Goal: Information Seeking & Learning: Learn about a topic

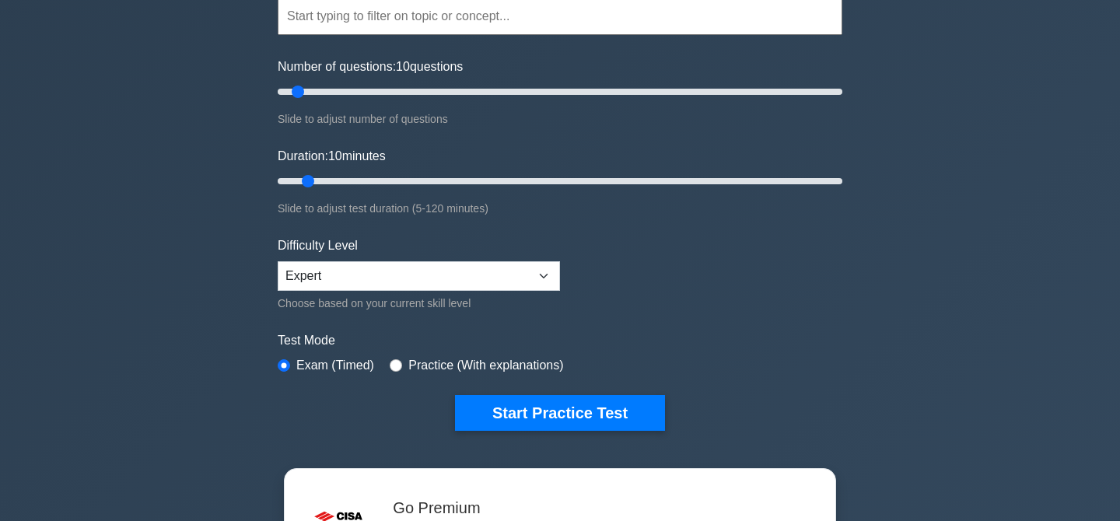
scroll to position [158, 0]
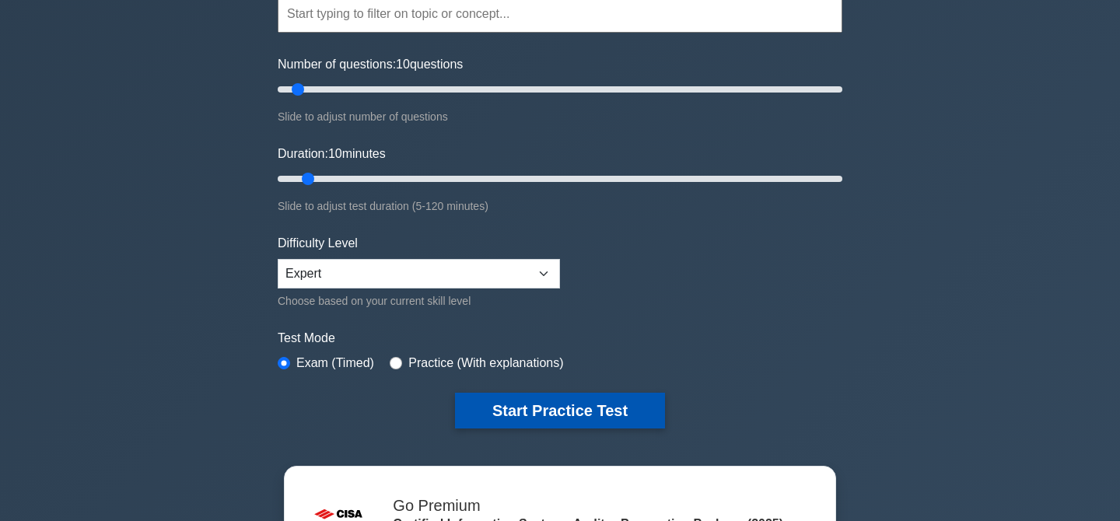
click at [535, 409] on button "Start Practice Test" at bounding box center [560, 411] width 210 height 36
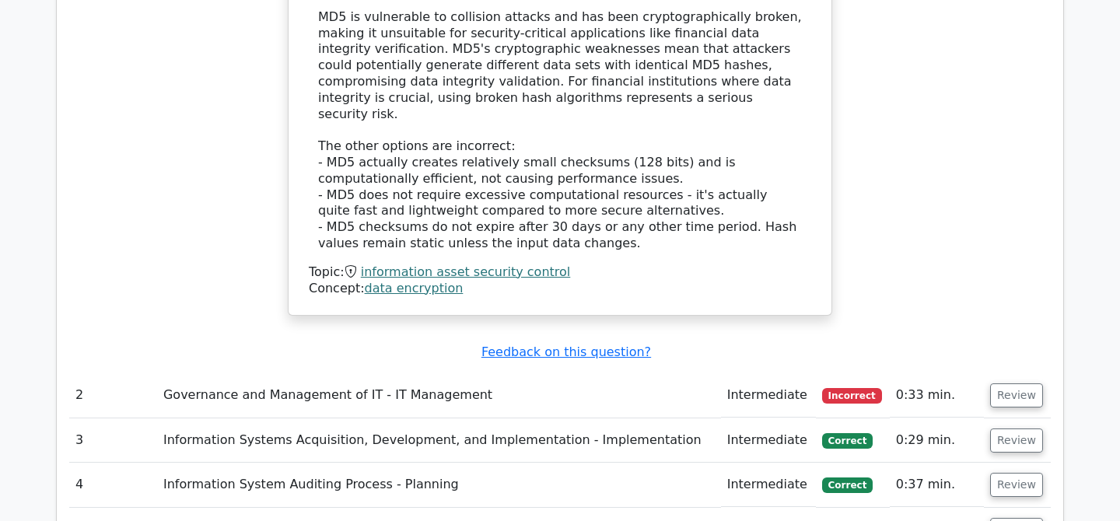
scroll to position [1702, 0]
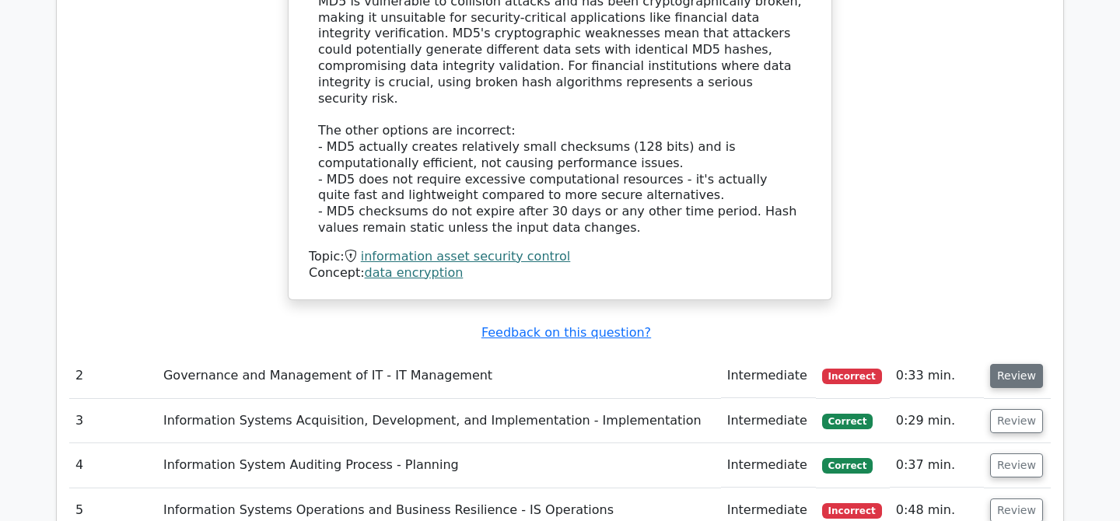
click at [1014, 364] on button "Review" at bounding box center [1016, 376] width 53 height 24
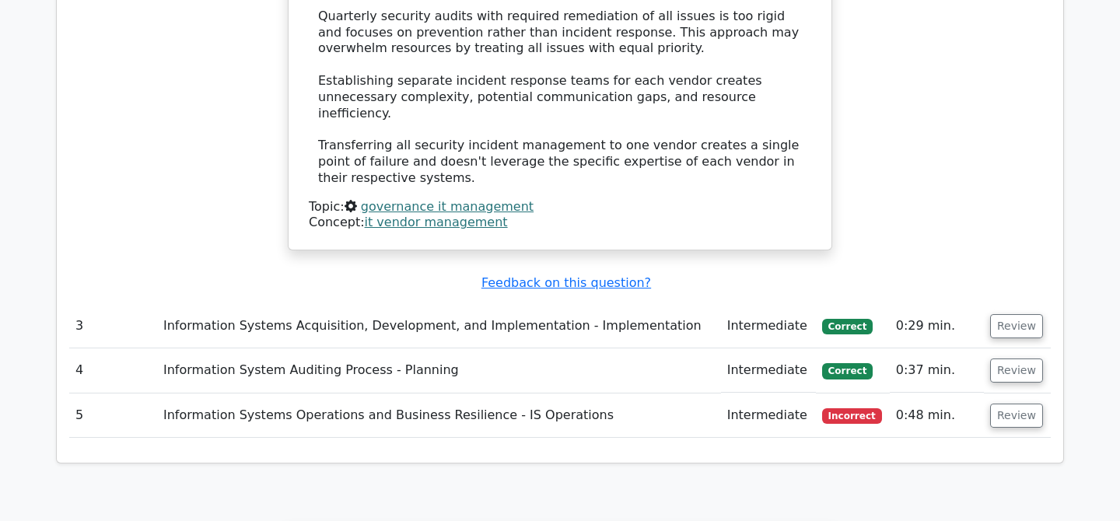
scroll to position [2747, 0]
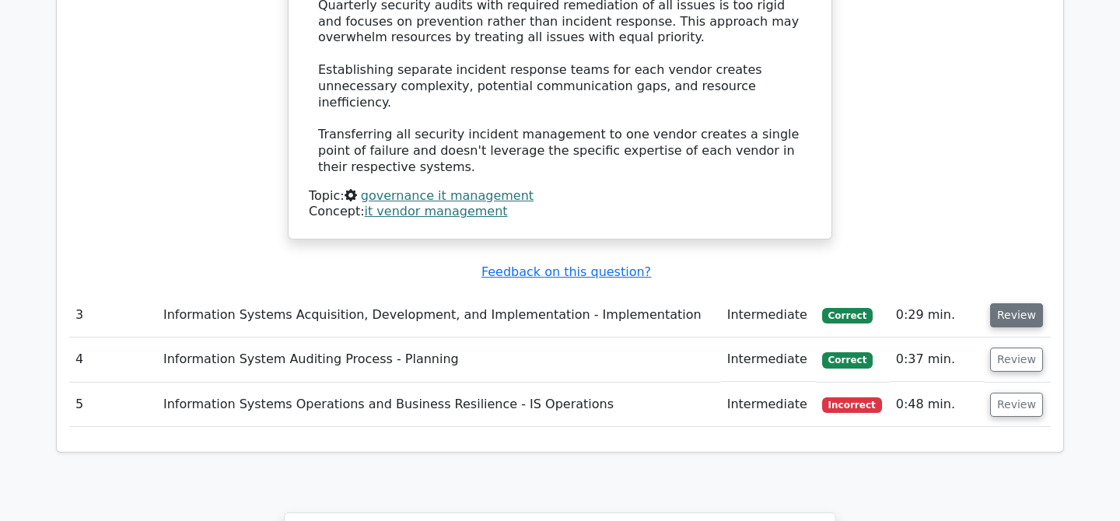
click at [1018, 303] on button "Review" at bounding box center [1016, 315] width 53 height 24
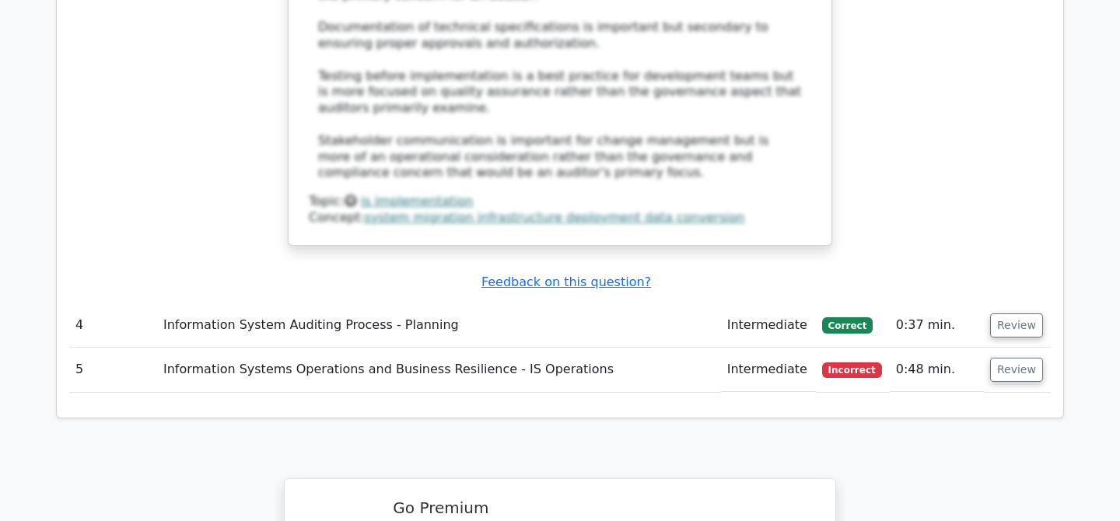
scroll to position [3660, 0]
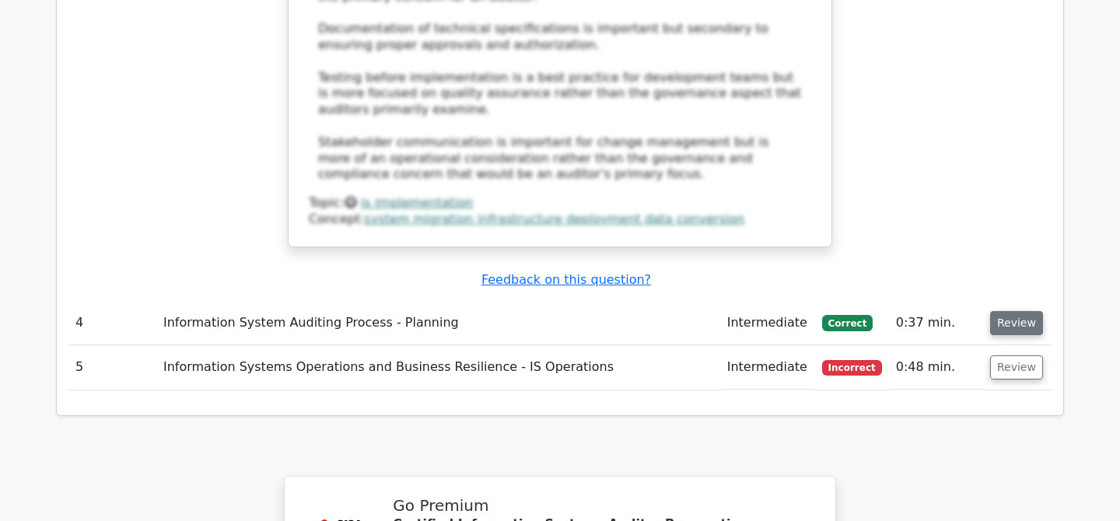
click at [1016, 311] on button "Review" at bounding box center [1016, 323] width 53 height 24
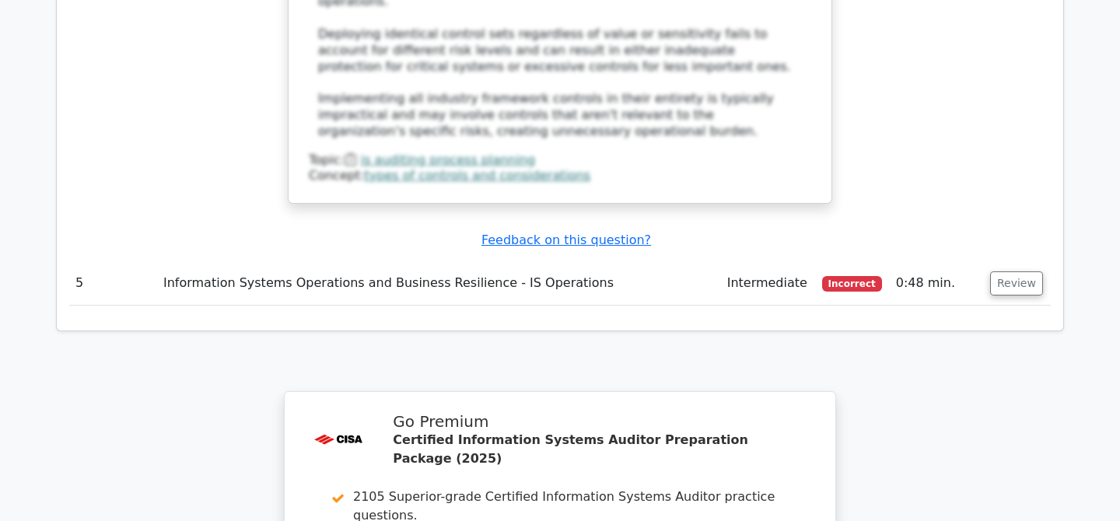
scroll to position [4653, 0]
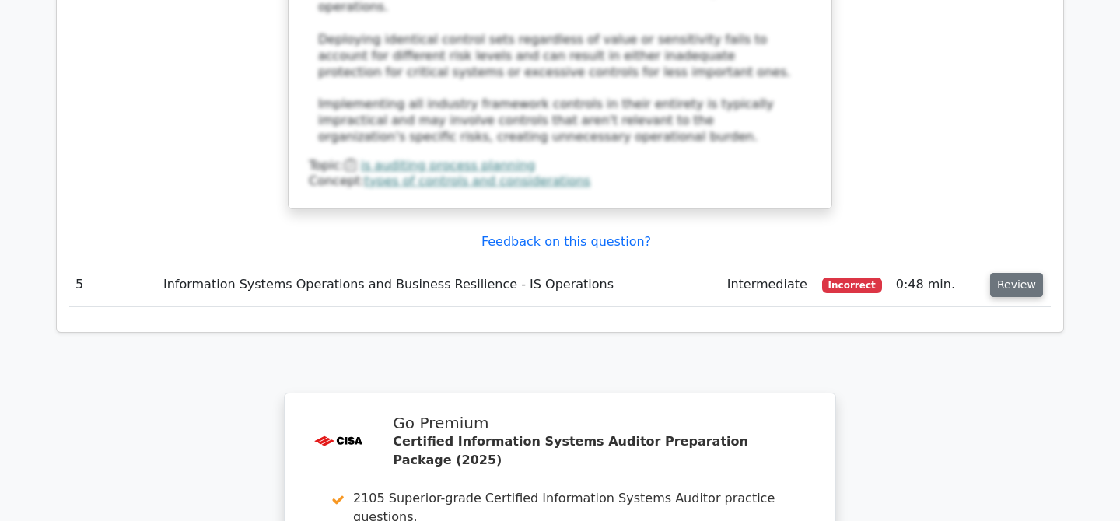
click at [1008, 273] on button "Review" at bounding box center [1016, 285] width 53 height 24
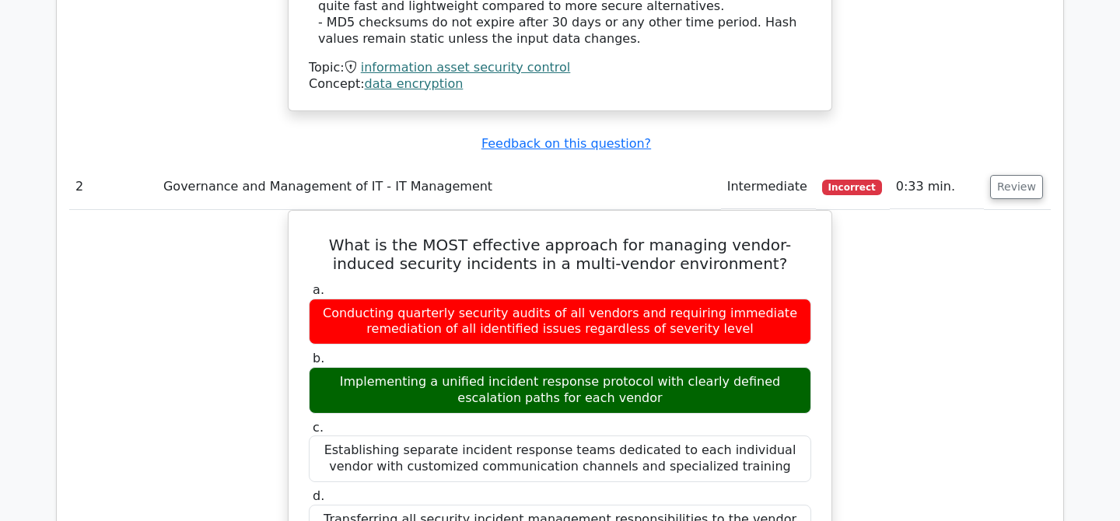
scroll to position [1882, 0]
